Goal: Information Seeking & Learning: Check status

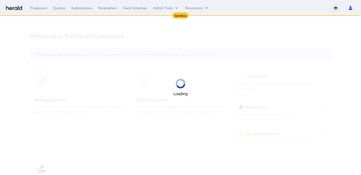
select select "*******"
select select "pfm_2v8p_herald_api"
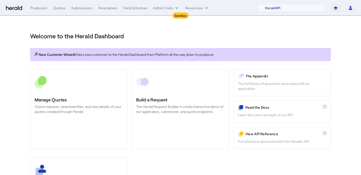
click at [334, 6] on select "**********" at bounding box center [336, 8] width 9 height 8
select select "**********"
click at [332, 4] on select "**********" at bounding box center [336, 8] width 9 height 8
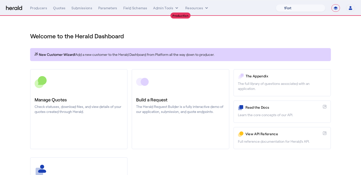
click at [307, 9] on select "1Fort Affinity Risk Billy BindHQ Bunker CRC Campus Coverage Citadel Fifthwall F…" at bounding box center [301, 8] width 50 height 8
click at [276, 4] on select "1Fort Affinity Risk Billy BindHQ Bunker CRC Campus Coverage Citadel Fifthwall F…" at bounding box center [301, 8] width 50 height 8
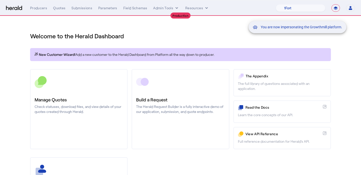
click at [70, 103] on div "You are now impersonating the Growthmill platform." at bounding box center [180, 87] width 361 height 175
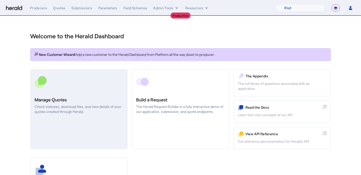
click at [79, 104] on p "Check statuses, download files, and view details of your quotes created through…" at bounding box center [79, 109] width 89 height 10
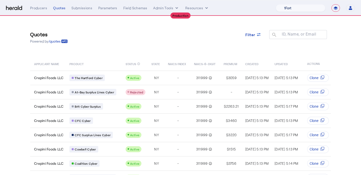
click at [302, 10] on select "1Fort Affinity Risk Billy BindHQ Bunker CRC Campus Coverage Citadel Fifthwall F…" at bounding box center [301, 8] width 50 height 8
select select "pfm_a9p2_hib_marketplace"
click at [276, 4] on select "1Fort Affinity Risk Billy BindHQ Bunker CRC Campus Coverage Citadel Fifthwall F…" at bounding box center [301, 8] width 50 height 8
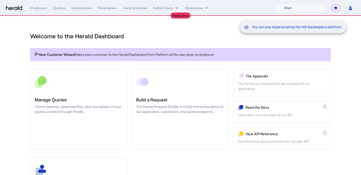
click at [59, 11] on div "You are now impersonating the HIB Marketplace platform." at bounding box center [180, 87] width 361 height 175
click at [61, 8] on div "You are now impersonating the HIB Marketplace platform." at bounding box center [180, 87] width 361 height 175
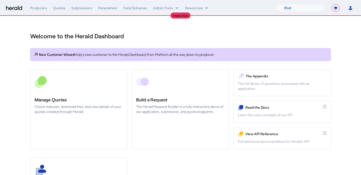
click at [61, 8] on div "Quotes" at bounding box center [59, 8] width 12 height 5
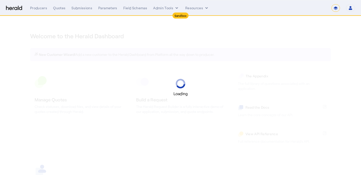
select select "*******"
select select "pfm_2v8p_herald_api"
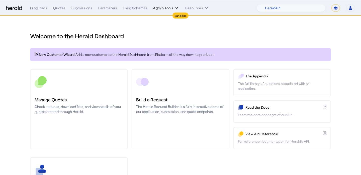
click at [160, 10] on button "Admin Tools" at bounding box center [166, 8] width 26 height 5
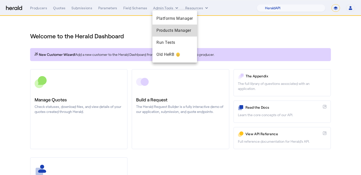
click at [162, 27] on div "Products Manager" at bounding box center [175, 31] width 45 height 12
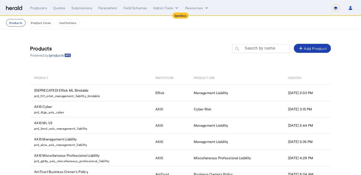
click at [258, 48] on mat-label "Search by name" at bounding box center [260, 48] width 30 height 5
click at [258, 48] on input "Search by name" at bounding box center [263, 48] width 45 height 6
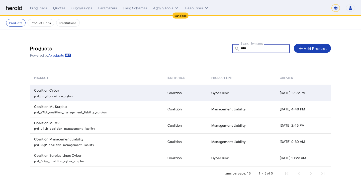
type input "****"
click at [165, 94] on td "Coalition" at bounding box center [186, 93] width 44 height 16
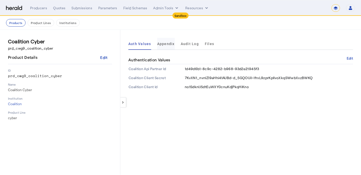
click at [167, 44] on span "Appendix" at bounding box center [166, 44] width 18 height 4
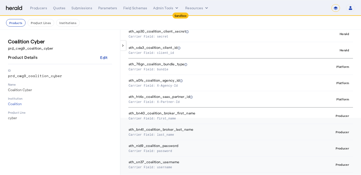
scroll to position [56, 0]
click at [13, 24] on button "Products" at bounding box center [16, 23] width 20 height 8
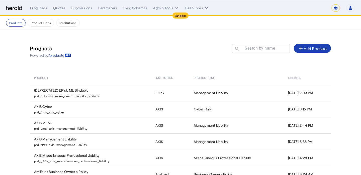
click at [270, 57] on div at bounding box center [261, 56] width 58 height 6
click at [266, 51] on div at bounding box center [263, 51] width 45 height 14
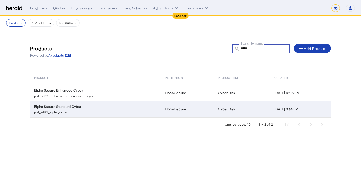
type input "*****"
click at [128, 107] on td "Elpha Secure Standard Cyber prd_ad92_elpha_cyber" at bounding box center [95, 109] width 131 height 17
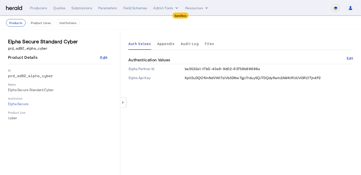
click at [161, 46] on span "Appendix" at bounding box center [166, 44] width 18 height 4
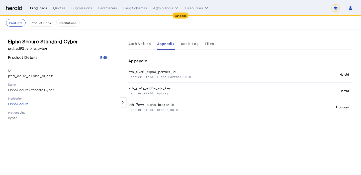
click at [38, 9] on div "Producers" at bounding box center [38, 8] width 17 height 5
select select "pfm_2v8p_herald_api"
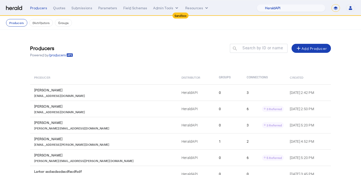
click at [338, 8] on select "**********" at bounding box center [336, 8] width 9 height 8
select select "**********"
click at [332, 4] on select "**********" at bounding box center [336, 8] width 9 height 8
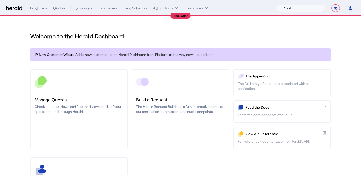
click at [281, 8] on select "1Fort Affinity Risk Billy BindHQ Bunker CRC Campus Coverage Citadel Fifthwall F…" at bounding box center [301, 8] width 50 height 8
click at [276, 4] on select "1Fort Affinity Risk Billy BindHQ Bunker CRC Campus Coverage Citadel Fifthwall F…" at bounding box center [301, 8] width 50 height 8
click at [44, 6] on div "Producers" at bounding box center [38, 8] width 17 height 5
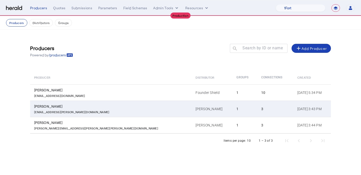
click at [72, 105] on div "Bianca Forbes" at bounding box center [112, 106] width 156 height 5
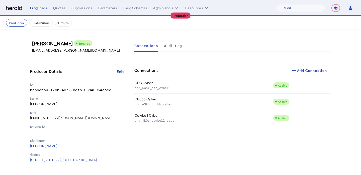
click at [291, 13] on nav "**********" at bounding box center [180, 8] width 361 height 16
click at [293, 11] on select "1Fort Affinity Risk Billy BindHQ Bunker CRC Campus Coverage Citadel Fifthwall F…" at bounding box center [301, 8] width 50 height 8
select select "pfm_4d40_mdo"
click at [276, 4] on select "1Fort Affinity Risk Billy BindHQ Bunker CRC Campus Coverage Citadel Fifthwall F…" at bounding box center [301, 8] width 50 height 8
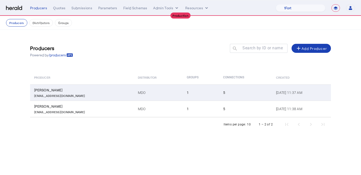
click at [183, 98] on td "1" at bounding box center [201, 93] width 36 height 16
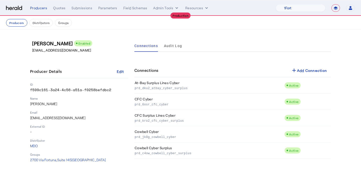
click at [163, 11] on div "**********" at bounding box center [192, 8] width 325 height 8
click at [161, 6] on button "Admin Tools" at bounding box center [166, 8] width 26 height 5
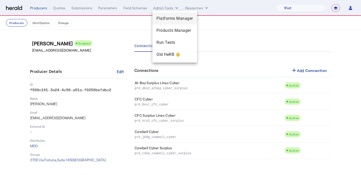
click at [165, 20] on span "Platforms Manager" at bounding box center [175, 19] width 37 height 6
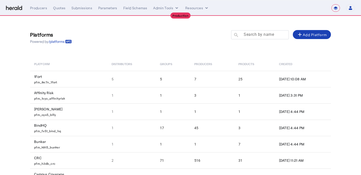
click at [264, 34] on mat-label "Search by name" at bounding box center [259, 34] width 30 height 5
click at [264, 34] on input "Search by name" at bounding box center [262, 35] width 45 height 6
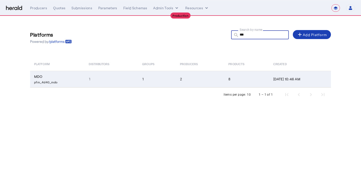
type input "***"
click at [204, 79] on td "2" at bounding box center [200, 79] width 49 height 17
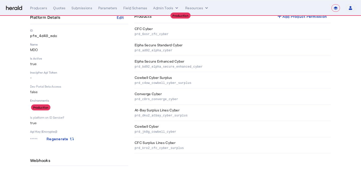
scroll to position [58, 0]
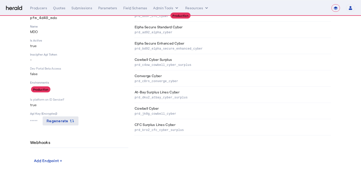
click at [60, 121] on span "Regenerate" at bounding box center [58, 121] width 22 height 4
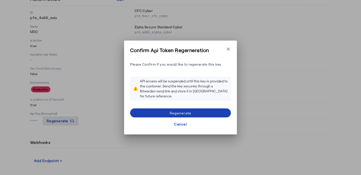
scroll to position [0, 0]
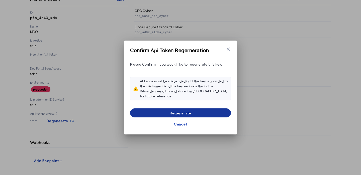
click at [207, 110] on span at bounding box center [180, 113] width 101 height 12
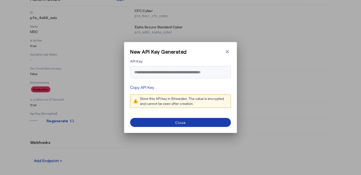
click at [182, 124] on div "Close" at bounding box center [180, 122] width 11 height 5
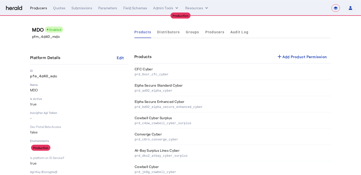
click at [45, 8] on div "Producers" at bounding box center [38, 8] width 17 height 5
select select "pfm_4d40_mdo"
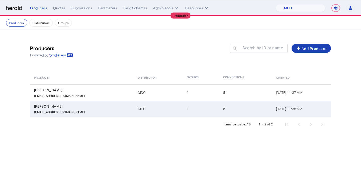
click at [106, 112] on div "ckuzmic@mdoinsurance.com" at bounding box center [83, 111] width 98 height 5
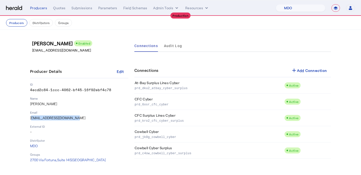
drag, startPoint x: 79, startPoint y: 119, endPoint x: 27, endPoint y: 120, distance: 51.7
click at [27, 120] on div "Craig Kuzmic Enabled ckuzmic@mdoinsurance.com Producer Details Edit ID 4ecd2c84…" at bounding box center [180, 101] width 321 height 143
copy p "ckuzmic@mdoinsurance.com"
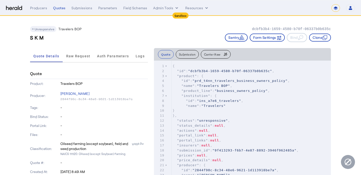
select select "*******"
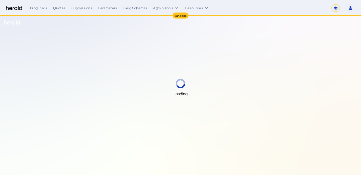
select select "*******"
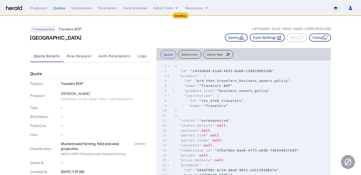
scroll to position [3, 0]
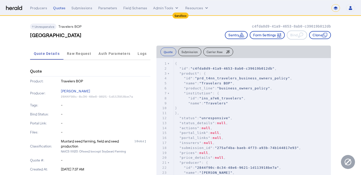
click at [211, 49] on button "Carrier Raw" at bounding box center [219, 52] width 30 height 9
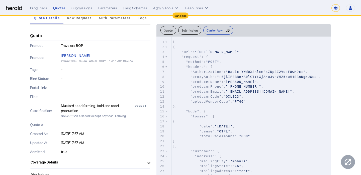
scroll to position [24, 0]
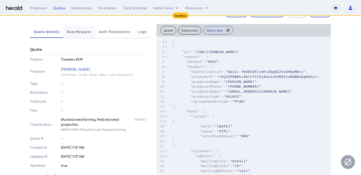
click at [77, 33] on span "Raw Request" at bounding box center [79, 32] width 24 height 4
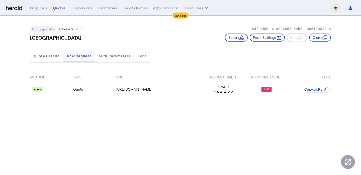
scroll to position [0, 0]
click at [146, 89] on div "[URL][DOMAIN_NAME]" at bounding box center [159, 89] width 86 height 5
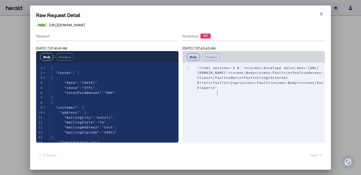
type textarea "**********"
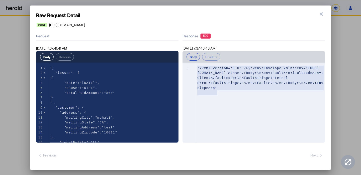
drag, startPoint x: 223, startPoint y: 94, endPoint x: 187, endPoint y: 65, distance: 46.3
click at [187, 65] on div "x 1 "<?xml version='1.0' ?>\n<env:Envelope xmlns:env='[URL][DOMAIN_NAME]'>\n<en…" at bounding box center [260, 109] width 155 height 93
click at [240, 91] on pre ""<?xml version='1.0' ?>\n<env:Envelope xmlns:env='[URL][DOMAIN_NAME]'>\n<env:Bo…" at bounding box center [261, 78] width 129 height 25
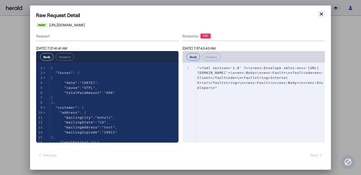
click at [321, 15] on icon "button" at bounding box center [321, 13] width 3 height 3
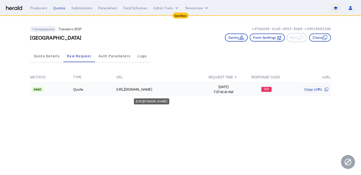
click at [184, 91] on div "[URL][DOMAIN_NAME]" at bounding box center [159, 89] width 86 height 5
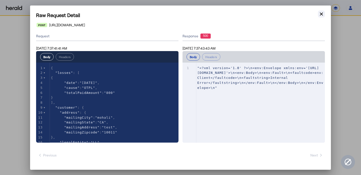
click at [325, 14] on button "Close modal" at bounding box center [321, 14] width 7 height 7
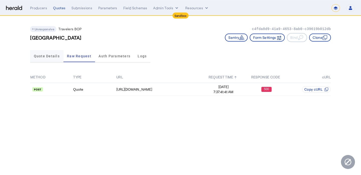
click at [50, 55] on span "Quote Details" at bounding box center [47, 56] width 26 height 4
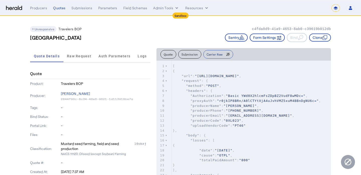
click at [214, 56] on button "Carrier Raw" at bounding box center [219, 54] width 30 height 9
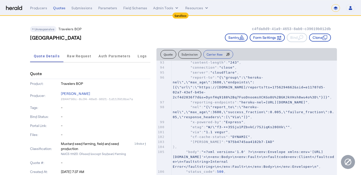
scroll to position [469, 0]
